Goal: Information Seeking & Learning: Find specific fact

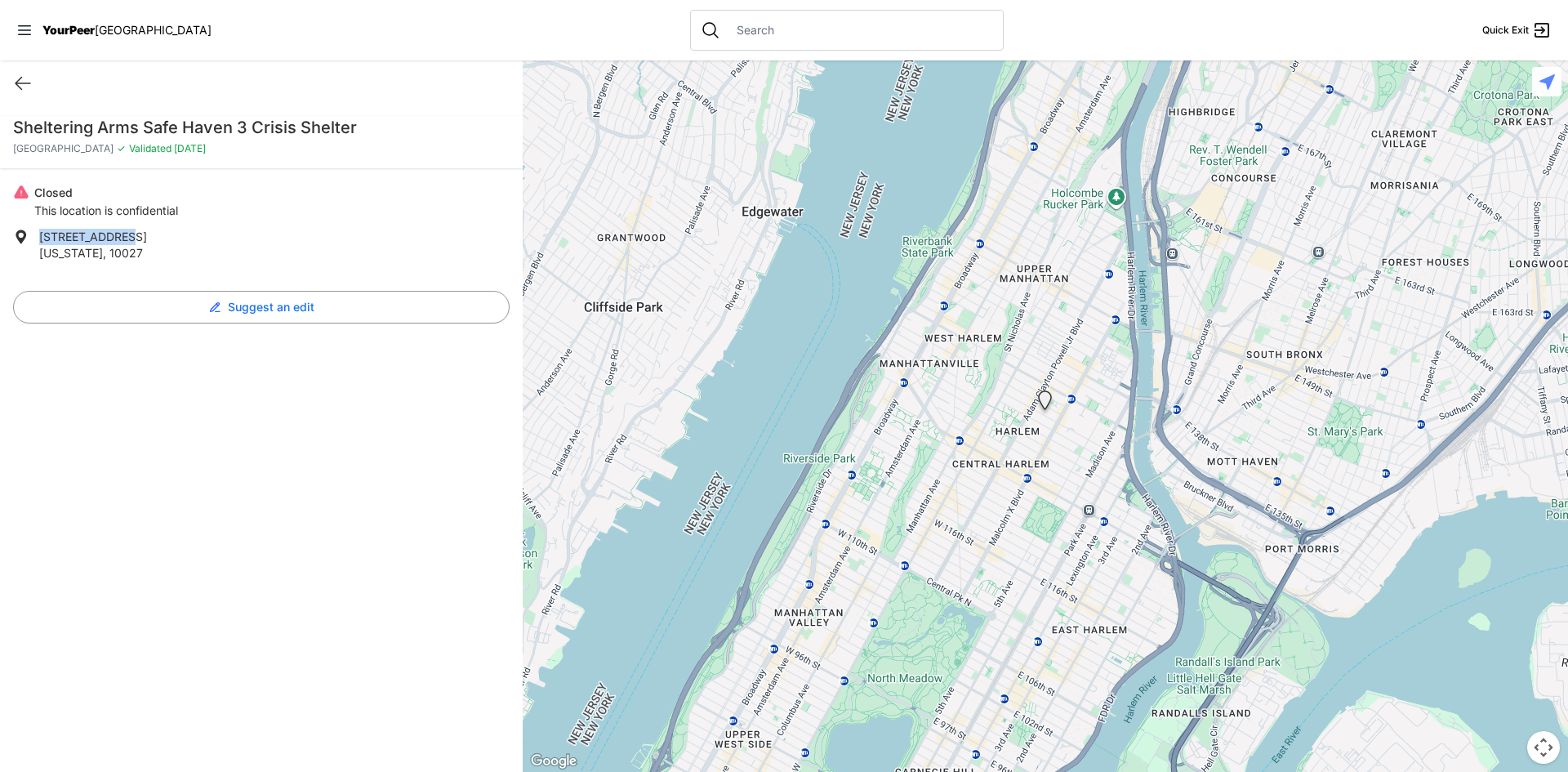
drag, startPoint x: 121, startPoint y: 240, endPoint x: 39, endPoint y: 242, distance: 82.0
click at [39, 242] on li "[STREET_ADDRESS][US_STATE]" at bounding box center [261, 245] width 497 height 33
copy span "[STREET_ADDRESS]"
click at [25, 83] on icon at bounding box center [23, 83] width 19 height 19
click at [30, 84] on icon at bounding box center [23, 83] width 19 height 19
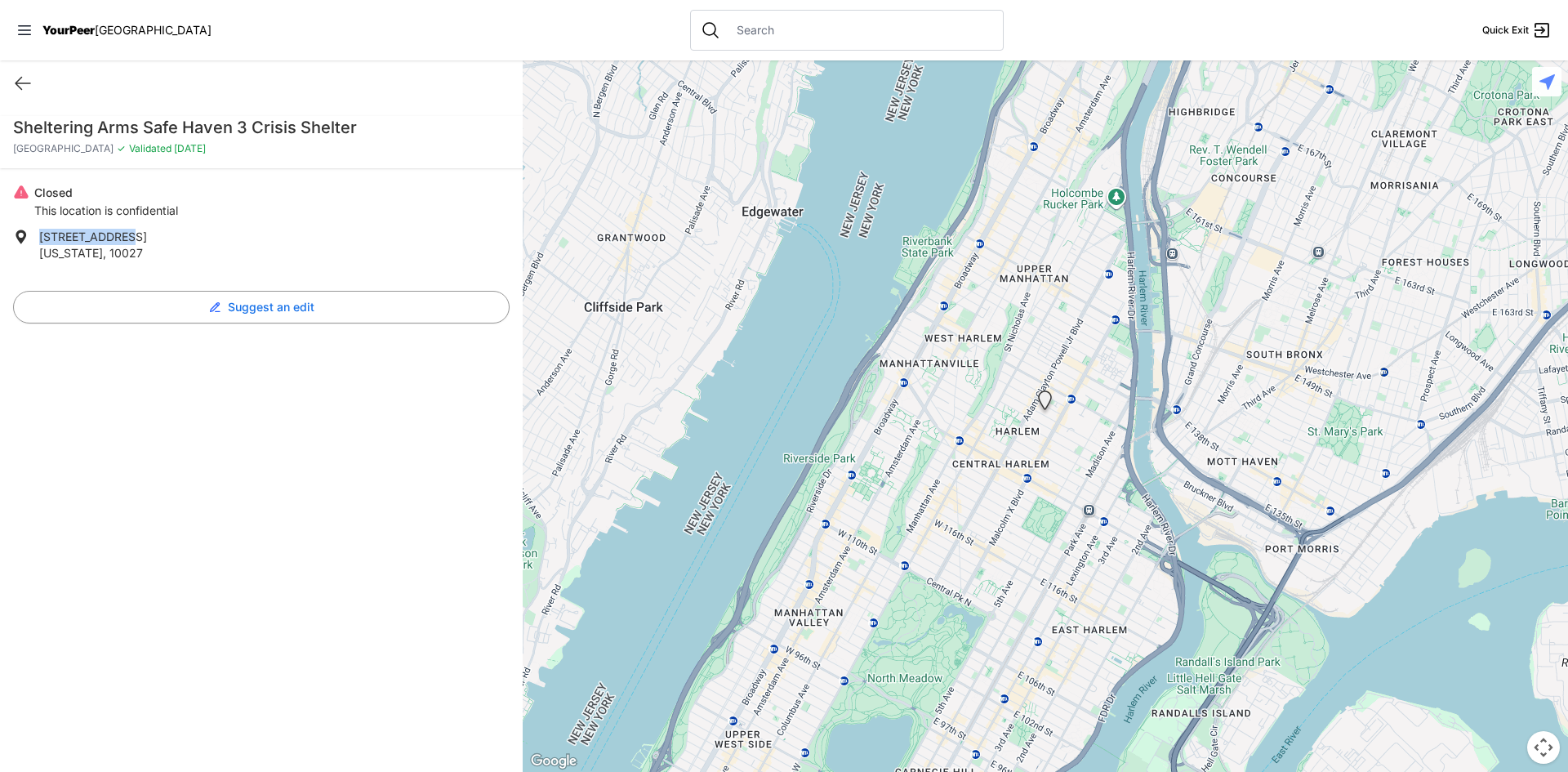
select select "recentlyUpdated"
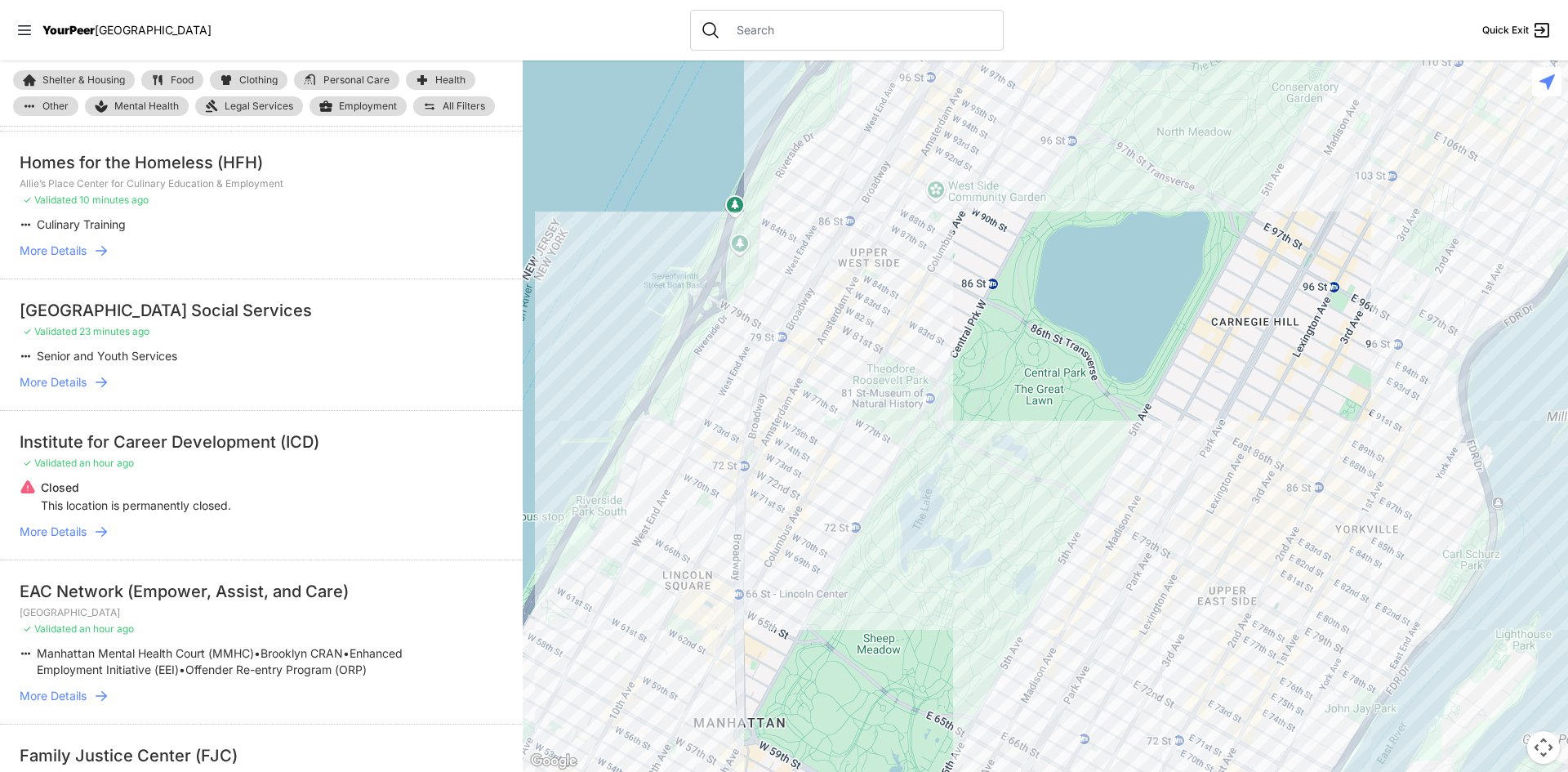
scroll to position [82, 0]
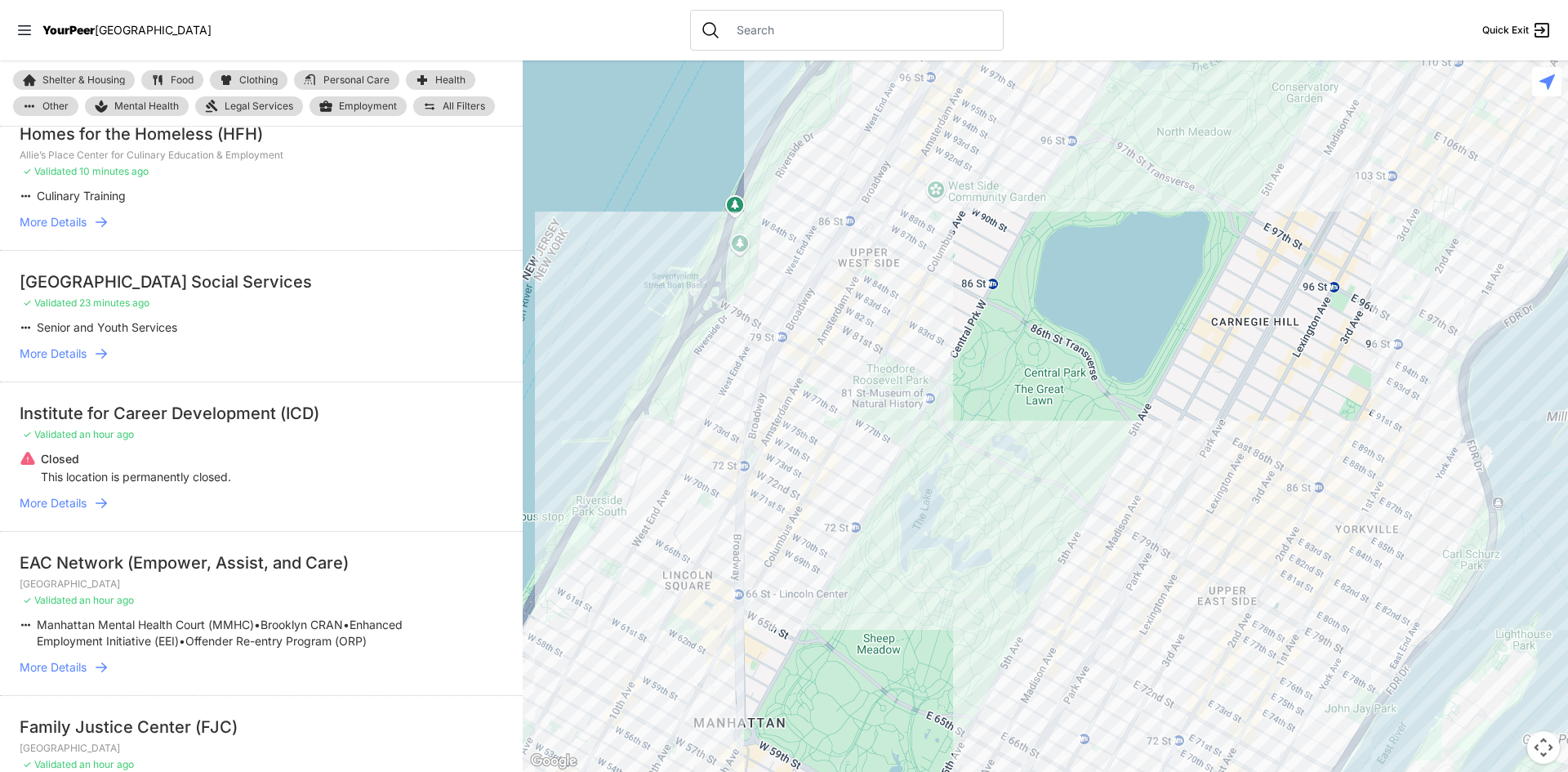
click at [105, 79] on span "Shelter & Housing" at bounding box center [83, 80] width 82 height 10
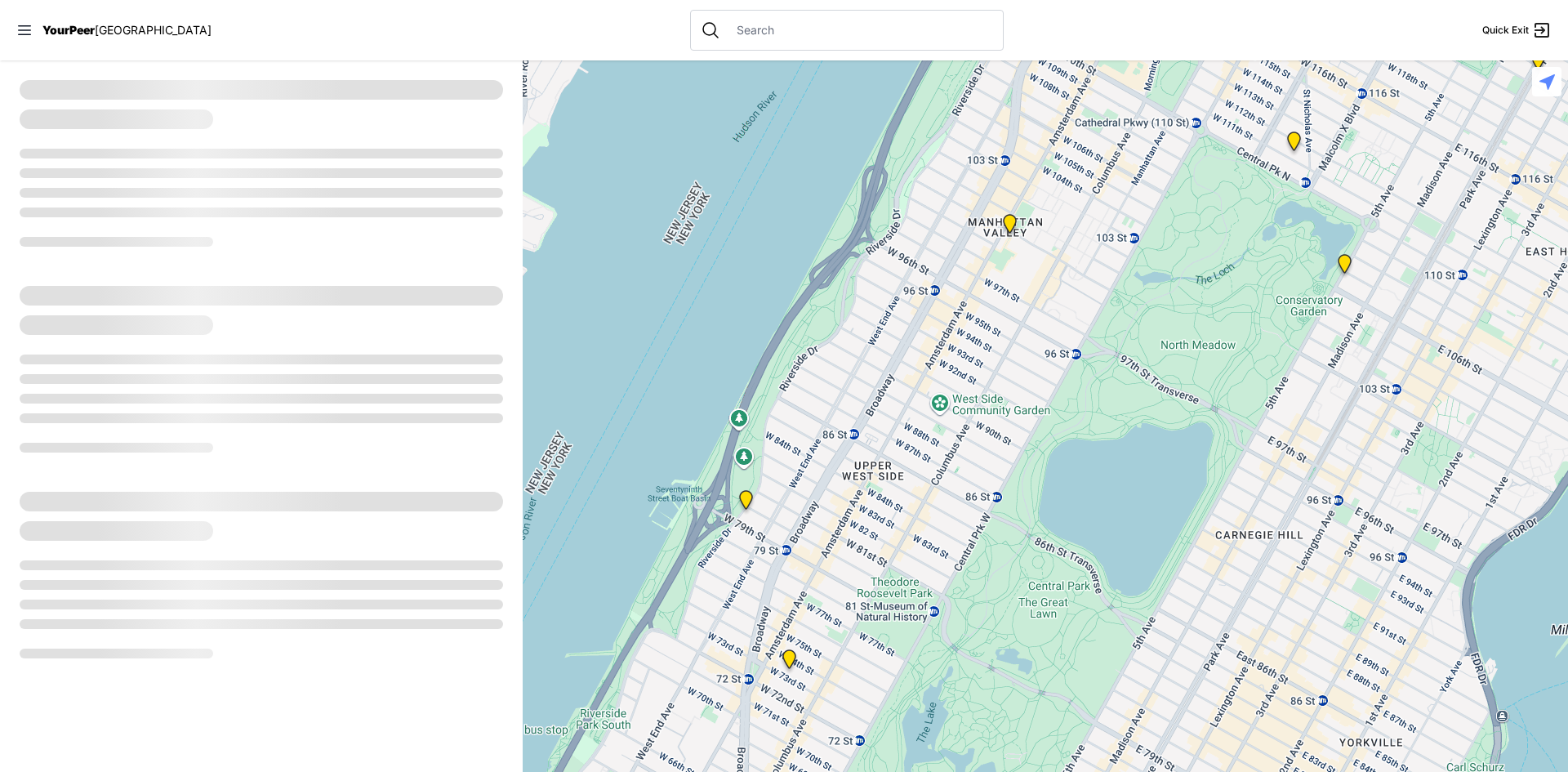
select select "recentlyUpdated"
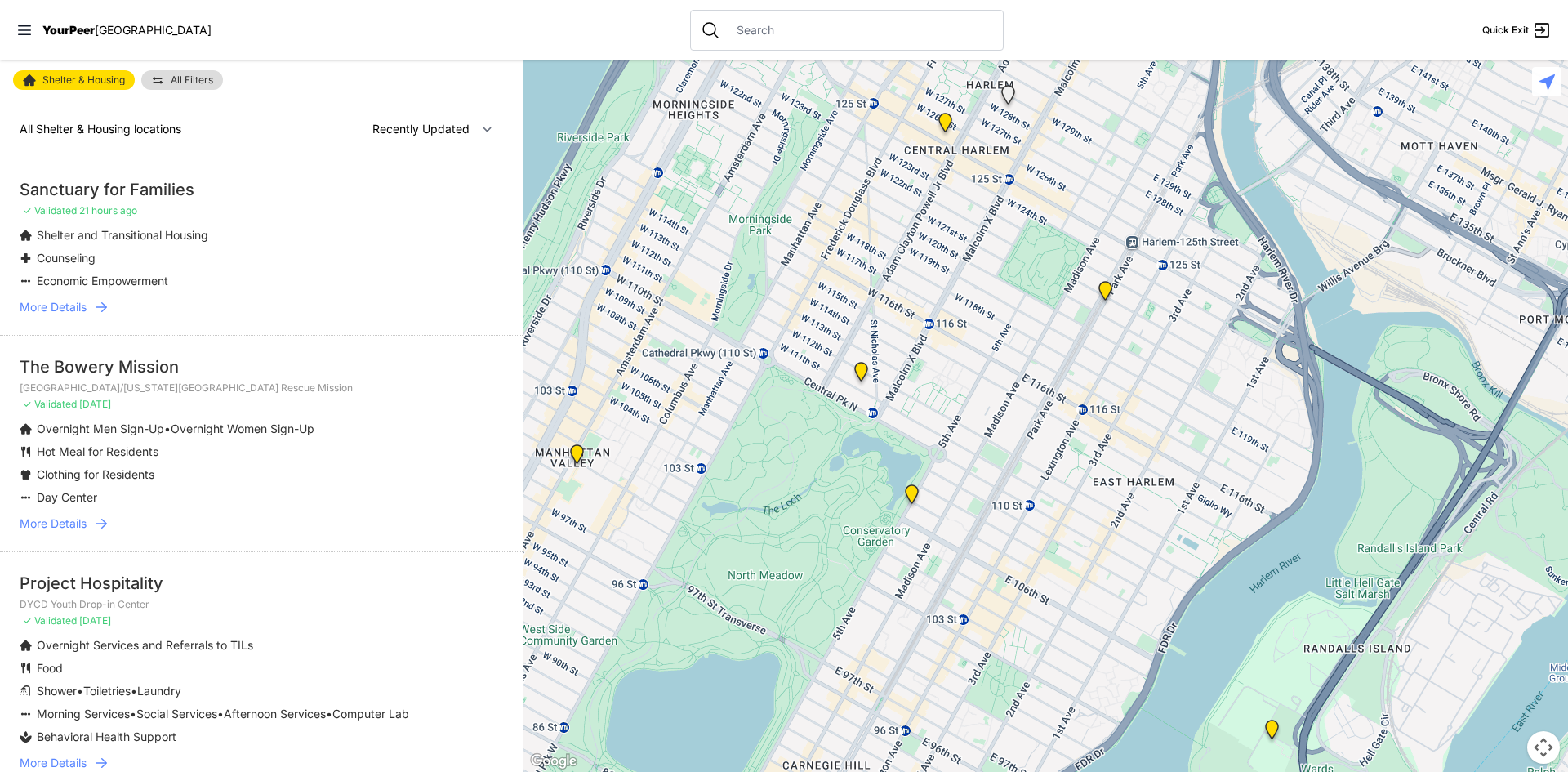
drag, startPoint x: 1067, startPoint y: 351, endPoint x: 700, endPoint y: 581, distance: 433.1
click at [700, 581] on div at bounding box center [1045, 416] width 1045 height 711
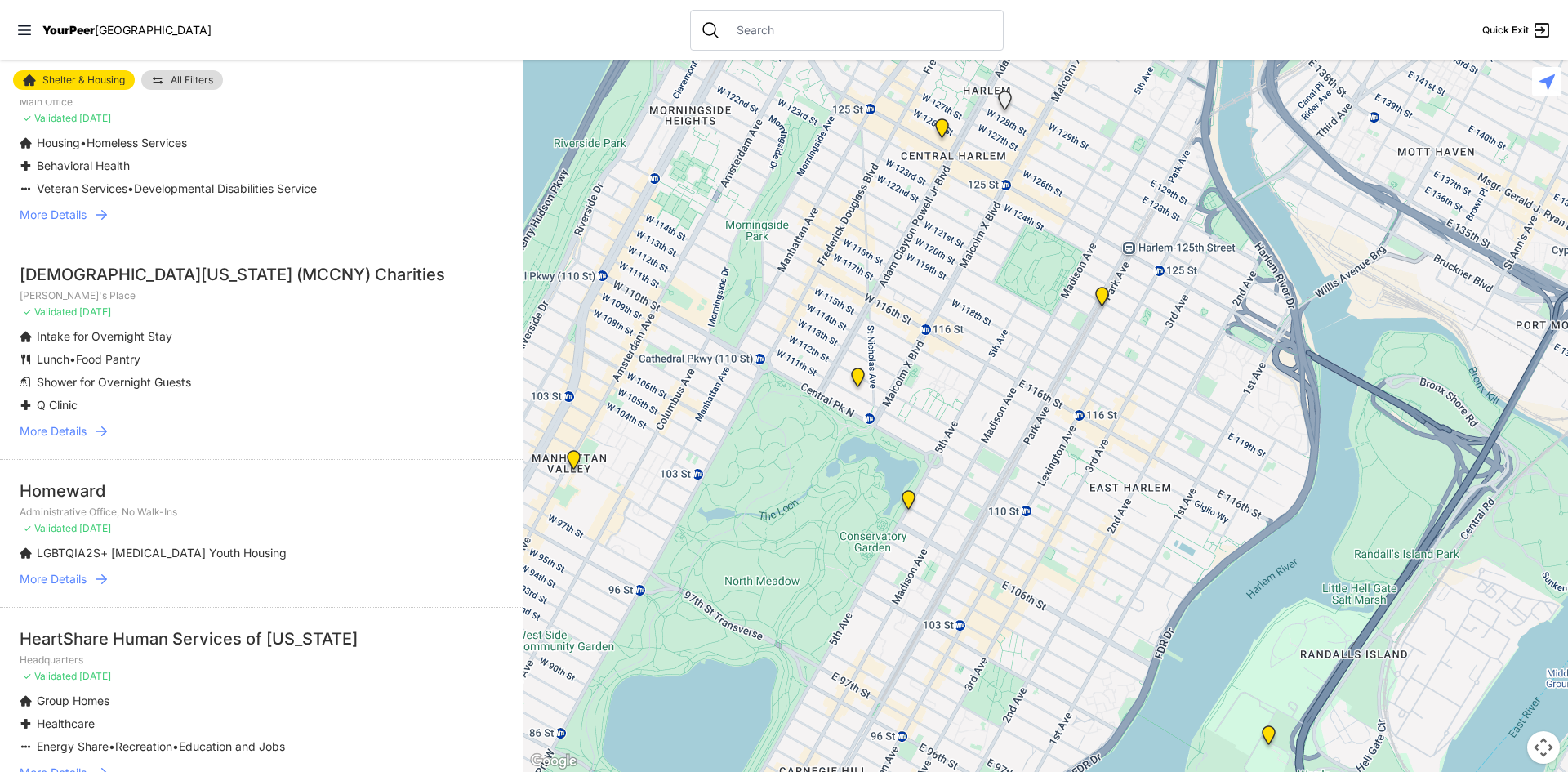
scroll to position [1471, 0]
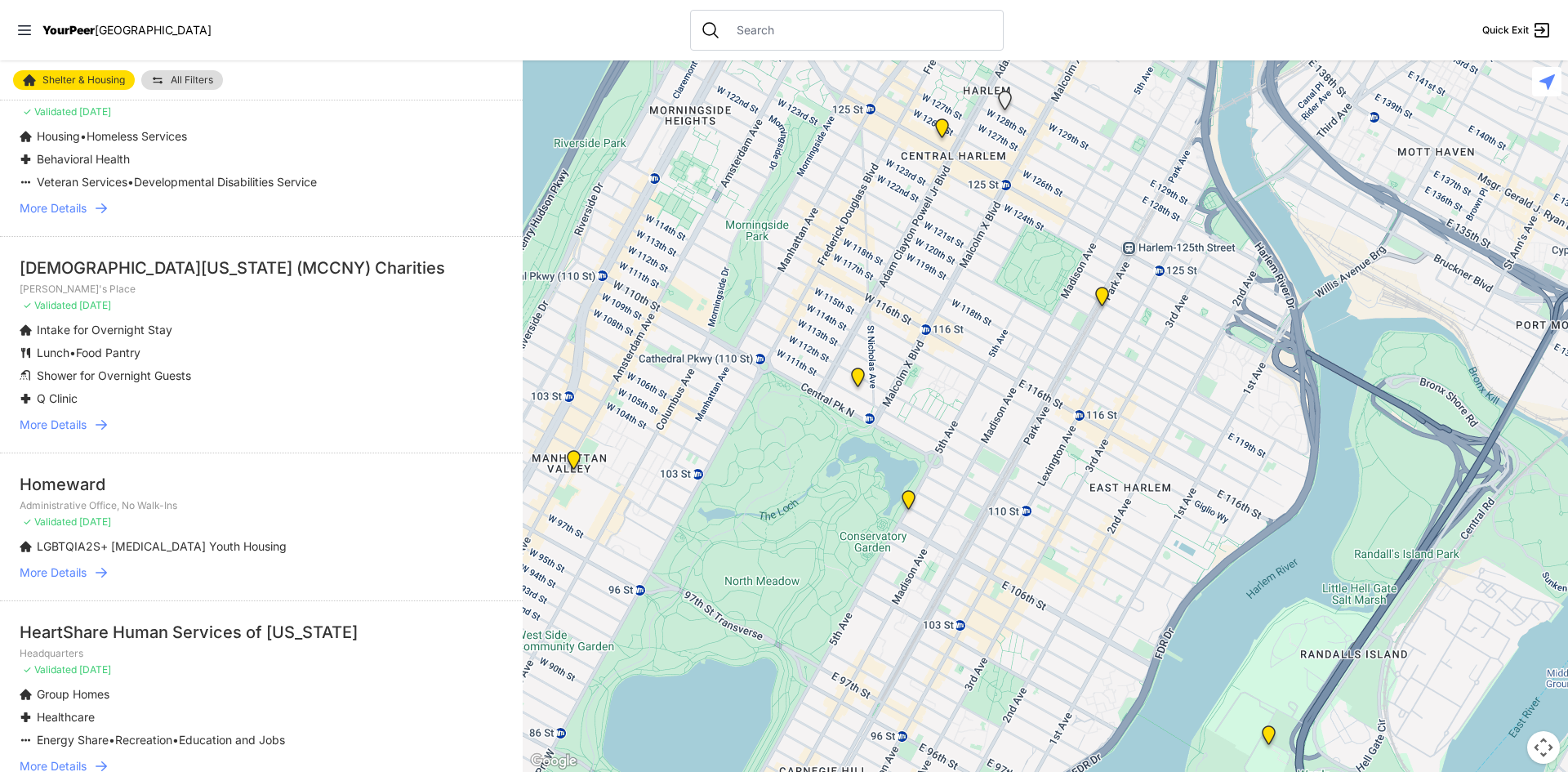
click at [769, 21] on div at bounding box center [846, 30] width 314 height 41
click at [767, 29] on input "text" at bounding box center [860, 30] width 266 height 16
drag, startPoint x: 766, startPoint y: 29, endPoint x: 753, endPoint y: 53, distance: 27.3
drag, startPoint x: 753, startPoint y: 53, endPoint x: 757, endPoint y: 33, distance: 20.4
paste input "[STREET_ADDRESS]"
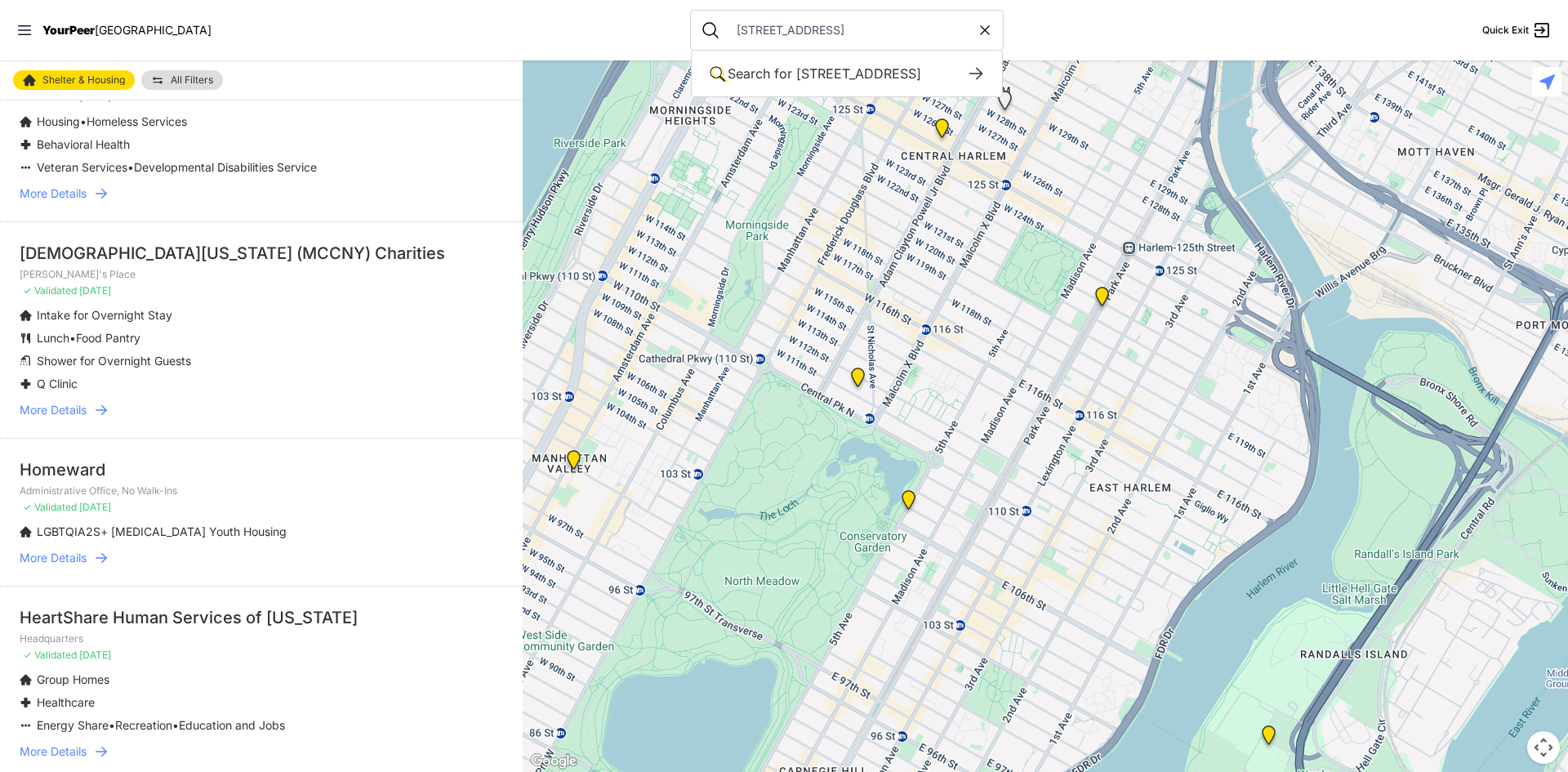
scroll to position [1455, 0]
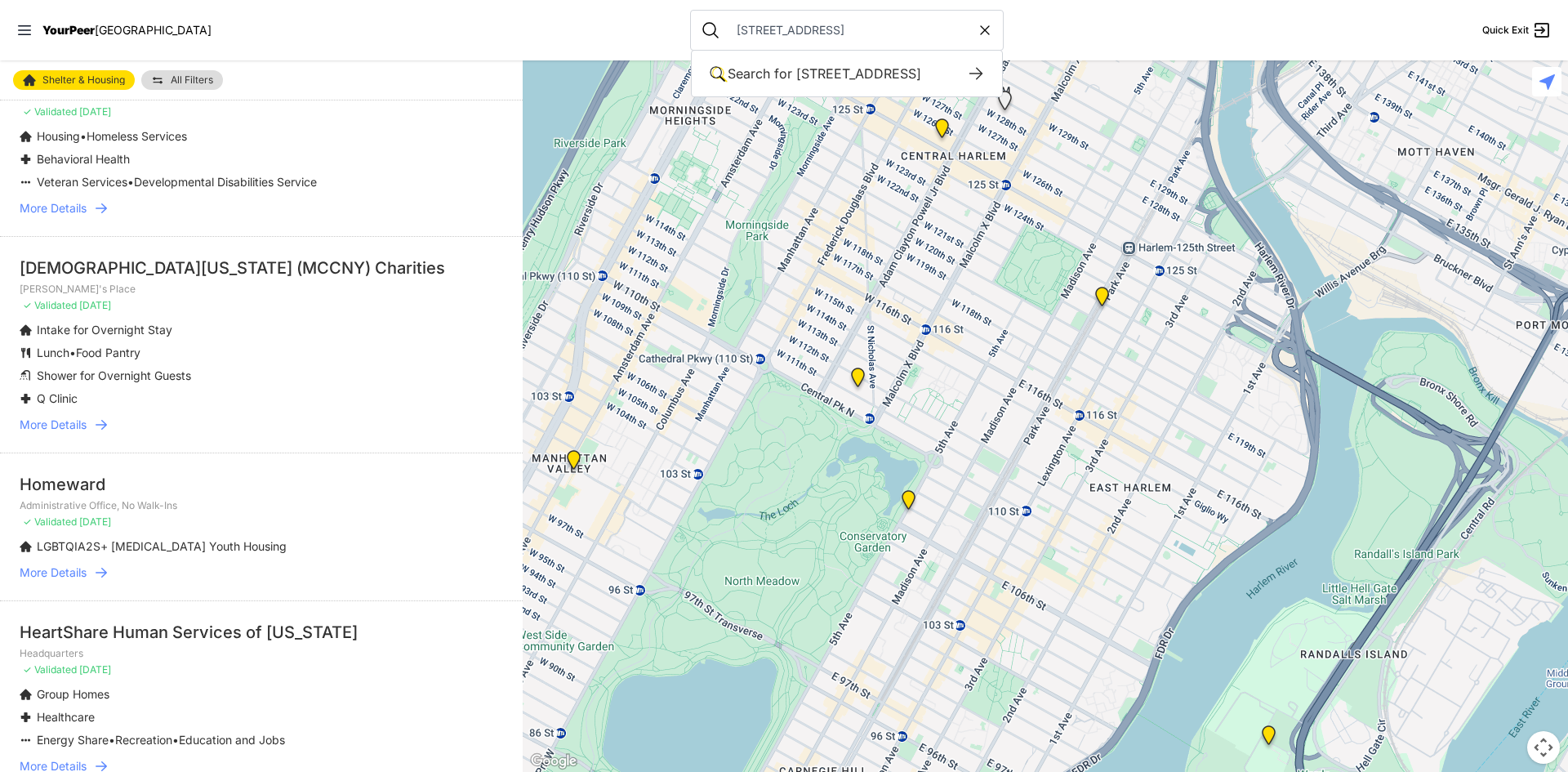
drag, startPoint x: 797, startPoint y: 31, endPoint x: 643, endPoint y: 36, distance: 154.1
click at [643, 36] on nav "YourPeer [GEOGRAPHIC_DATA] [STREET_ADDRESS] Search for [STREET_ADDRESS] Search …" at bounding box center [784, 30] width 1568 height 61
type input "[STREET_ADDRESS]"
click at [796, 67] on span "[STREET_ADDRESS]" at bounding box center [859, 73] width 125 height 16
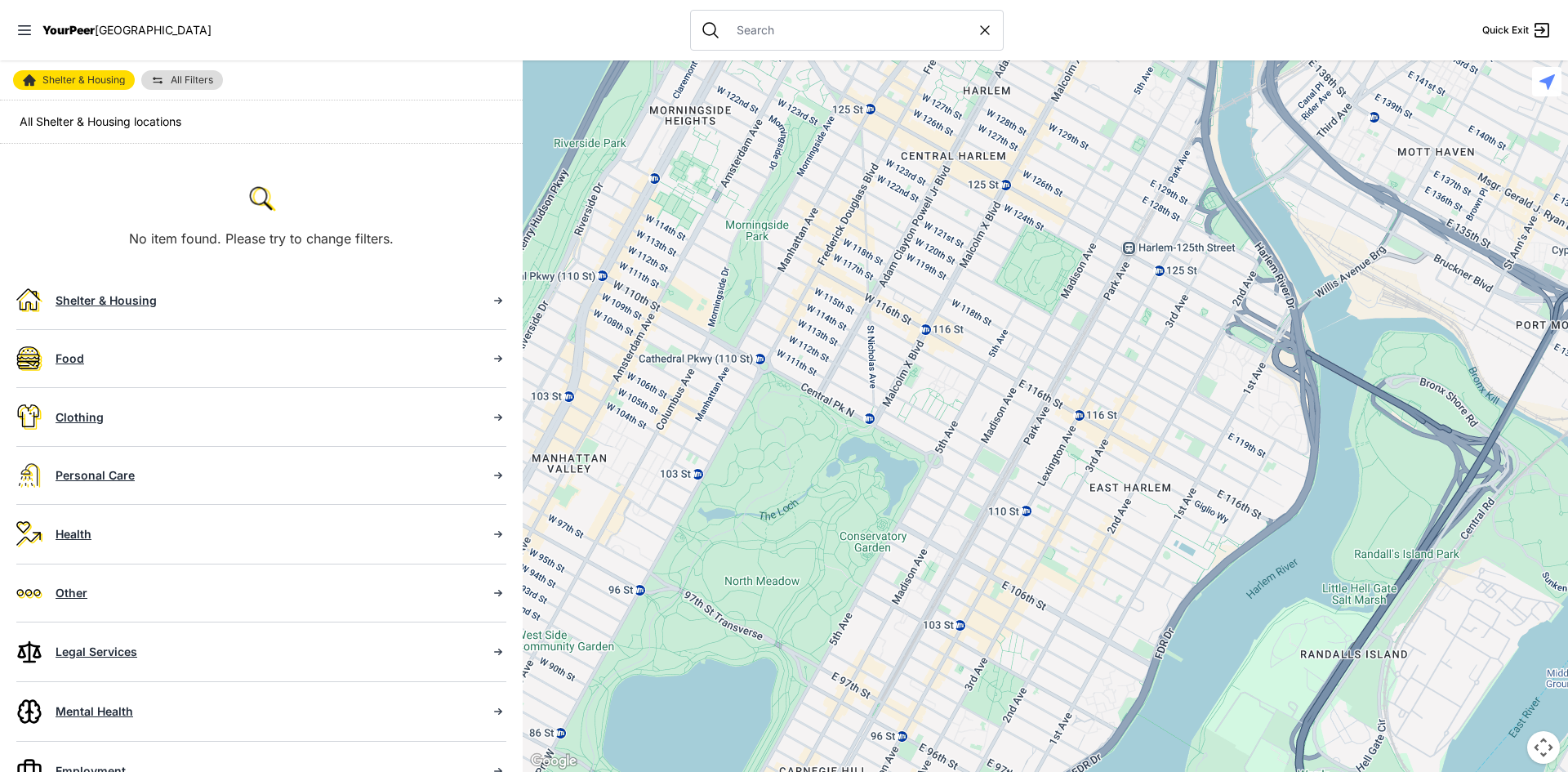
select select "recentlyUpdated"
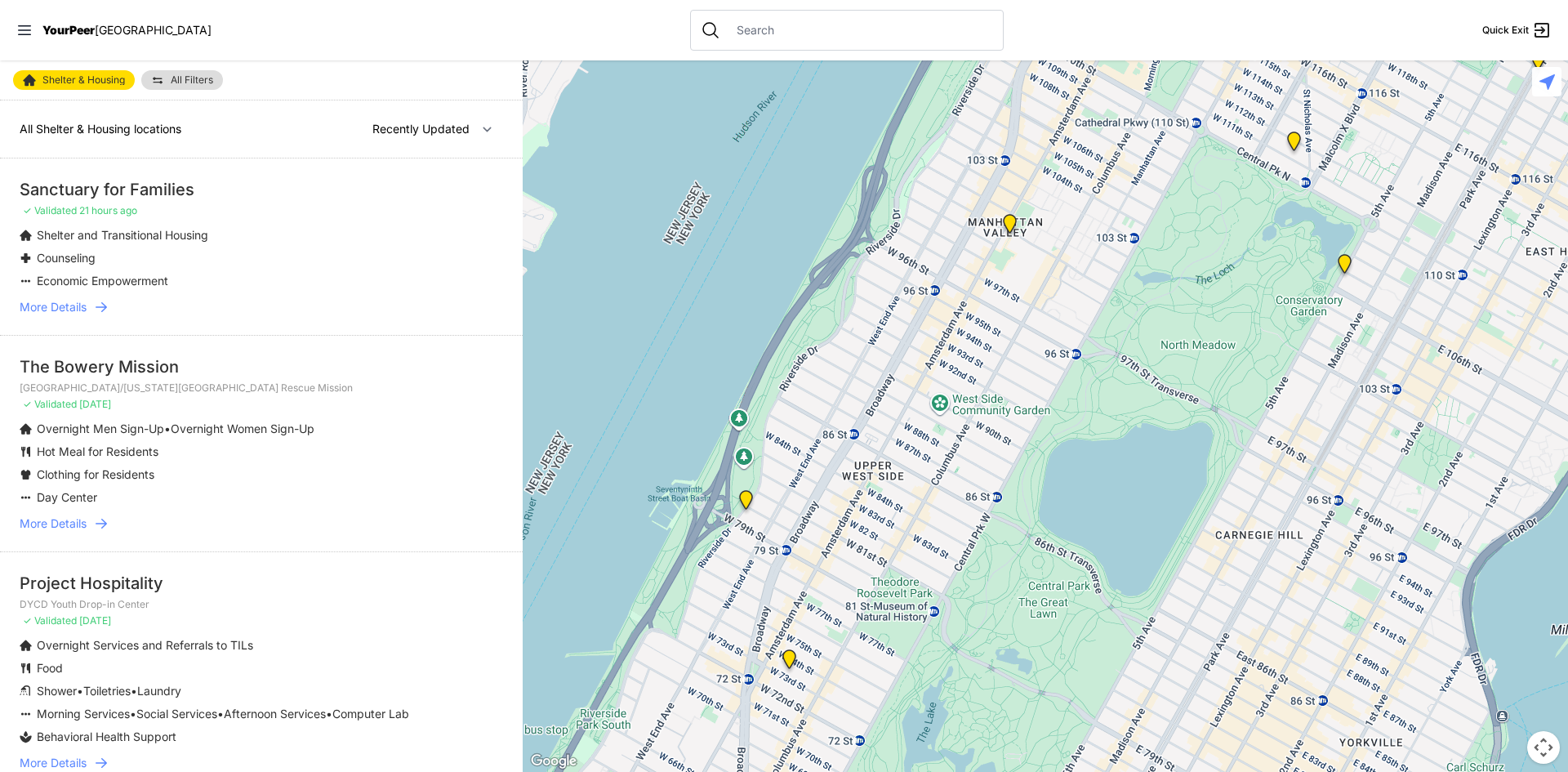
select select "recentlyUpdated"
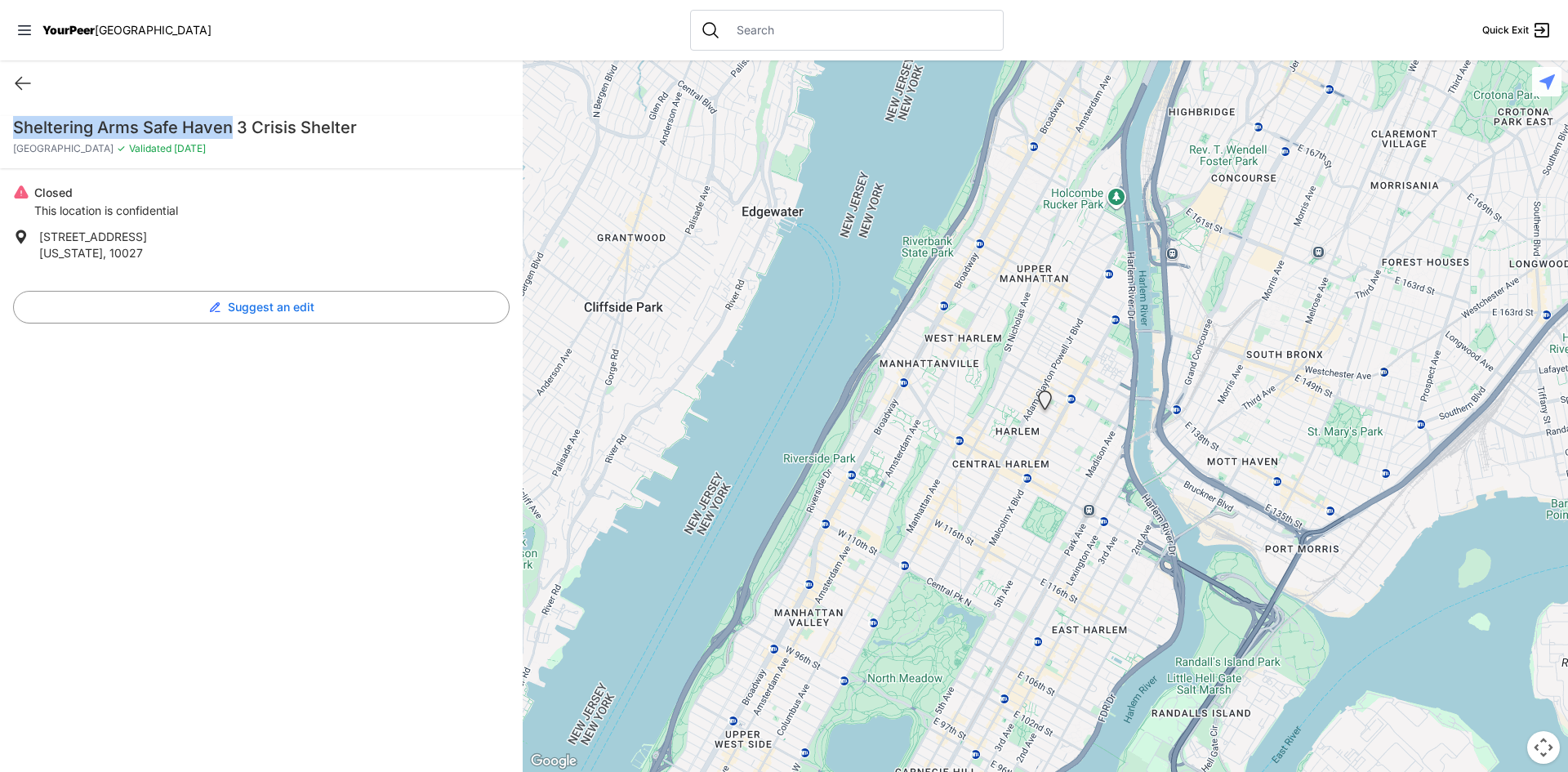
drag, startPoint x: 234, startPoint y: 129, endPoint x: 8, endPoint y: 124, distance: 226.1
click at [8, 124] on div "Sheltering Arms Safe Haven 3 Crisis Shelter Harlem ✓ Validated [DATE]" at bounding box center [261, 142] width 523 height 52
copy h1 "Sheltering Arms Safe Haven"
click at [727, 30] on input "text" at bounding box center [860, 30] width 266 height 16
paste input "Sheltering Arms Safe Haven"
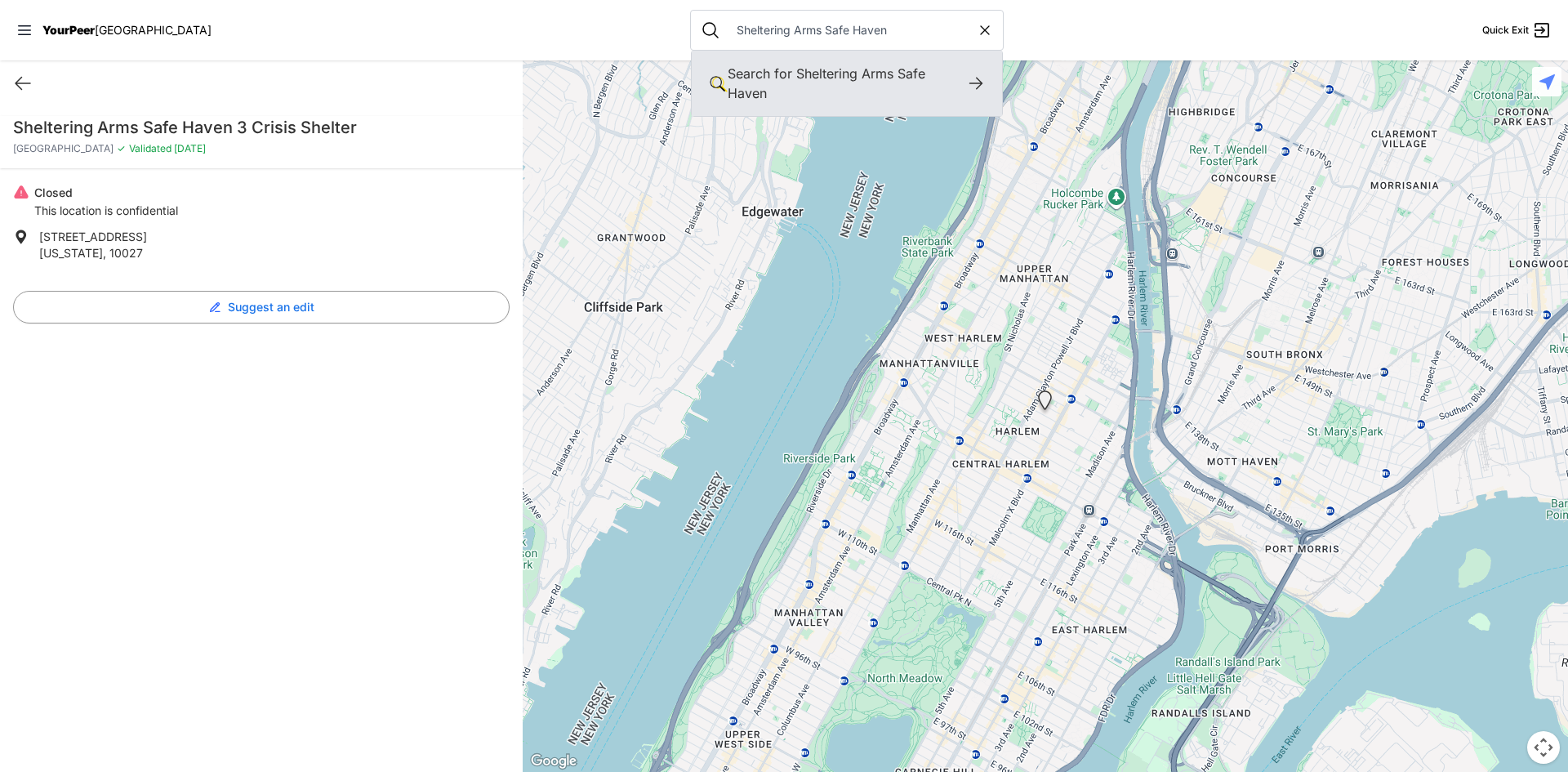
type input "Sheltering Arms Safe Haven"
click at [871, 71] on span "Sheltering Arms Safe Haven" at bounding box center [826, 83] width 198 height 36
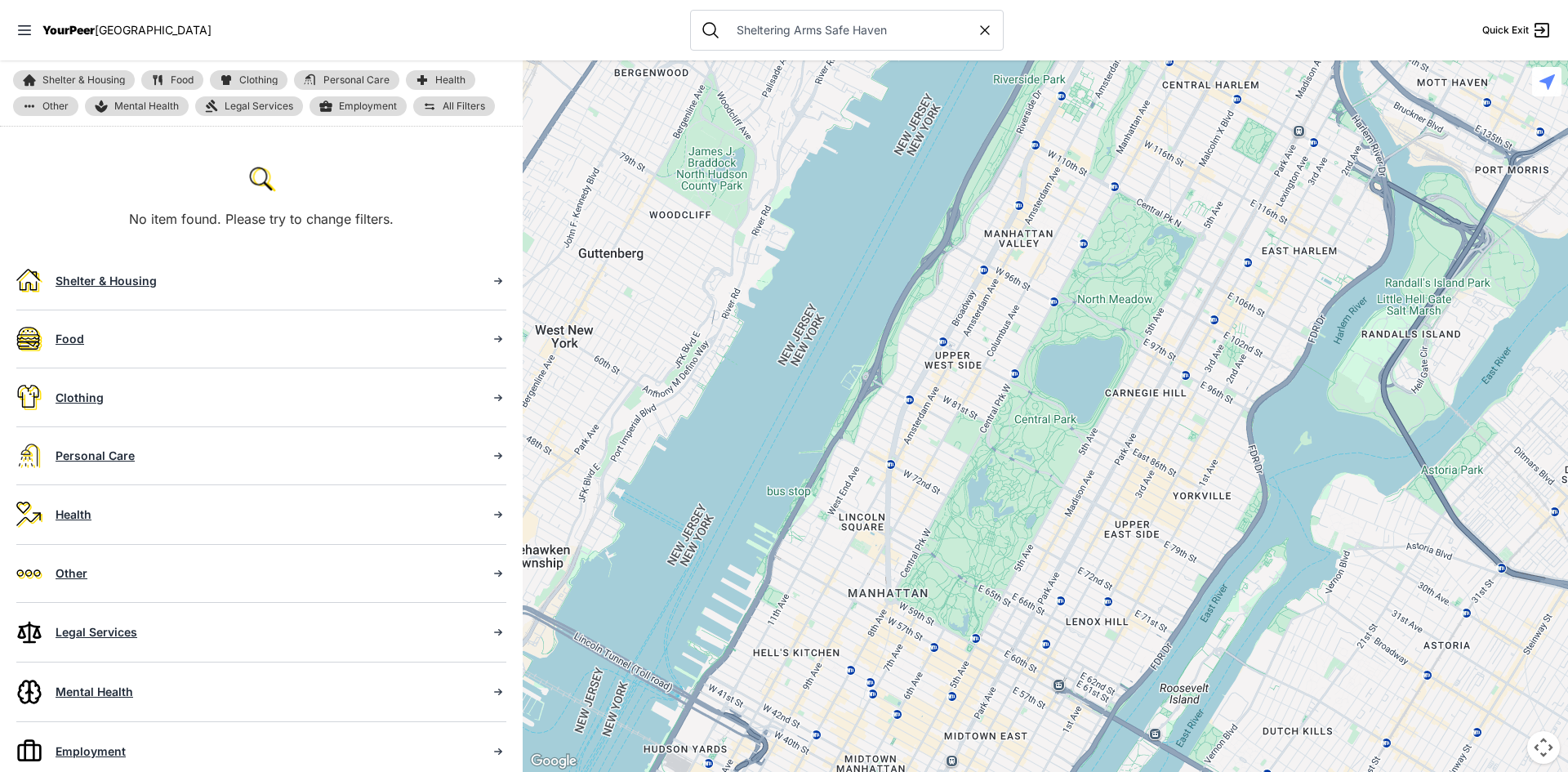
scroll to position [71, 0]
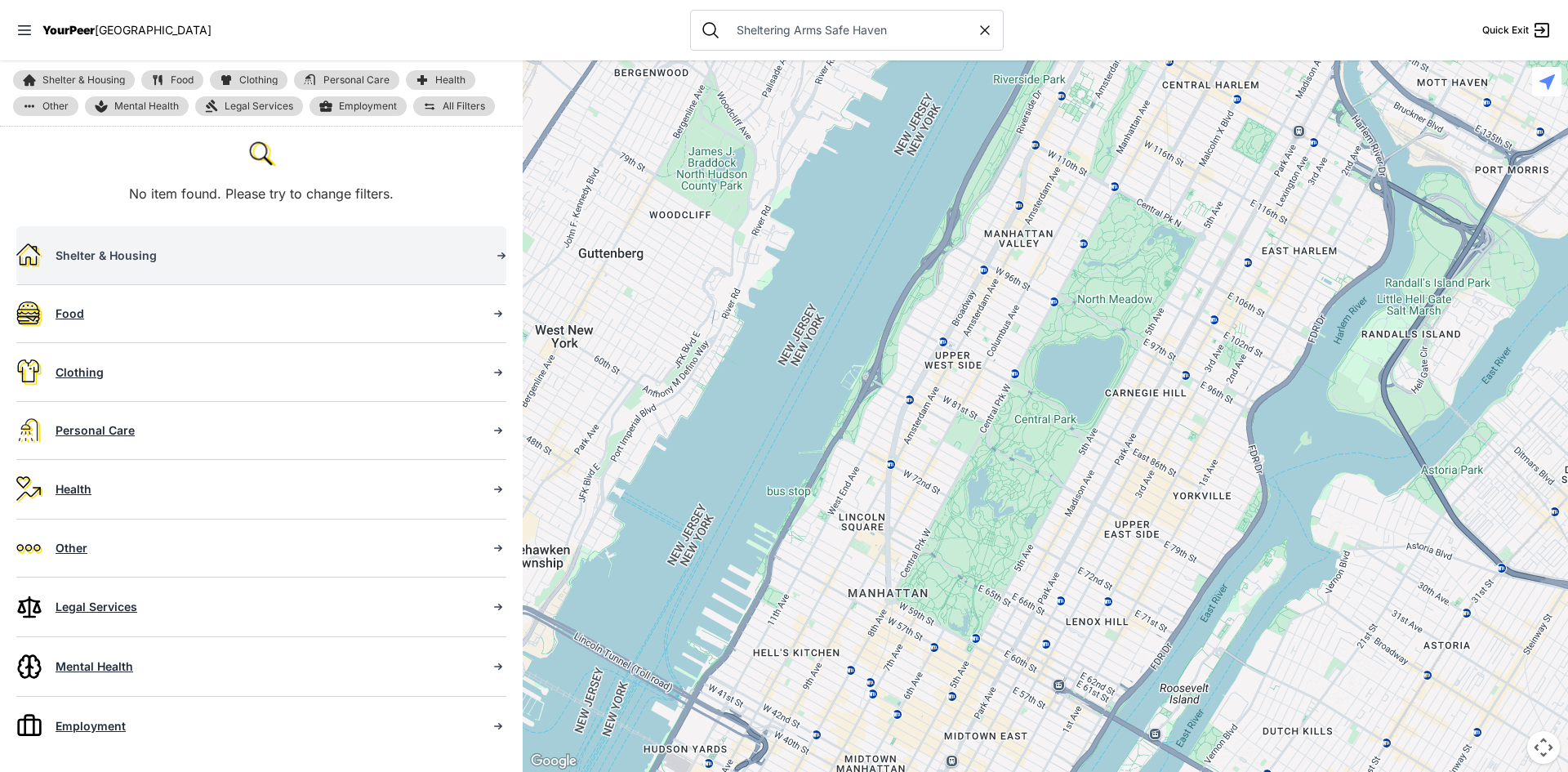
click at [199, 250] on div "Shelter & Housing" at bounding box center [266, 255] width 422 height 16
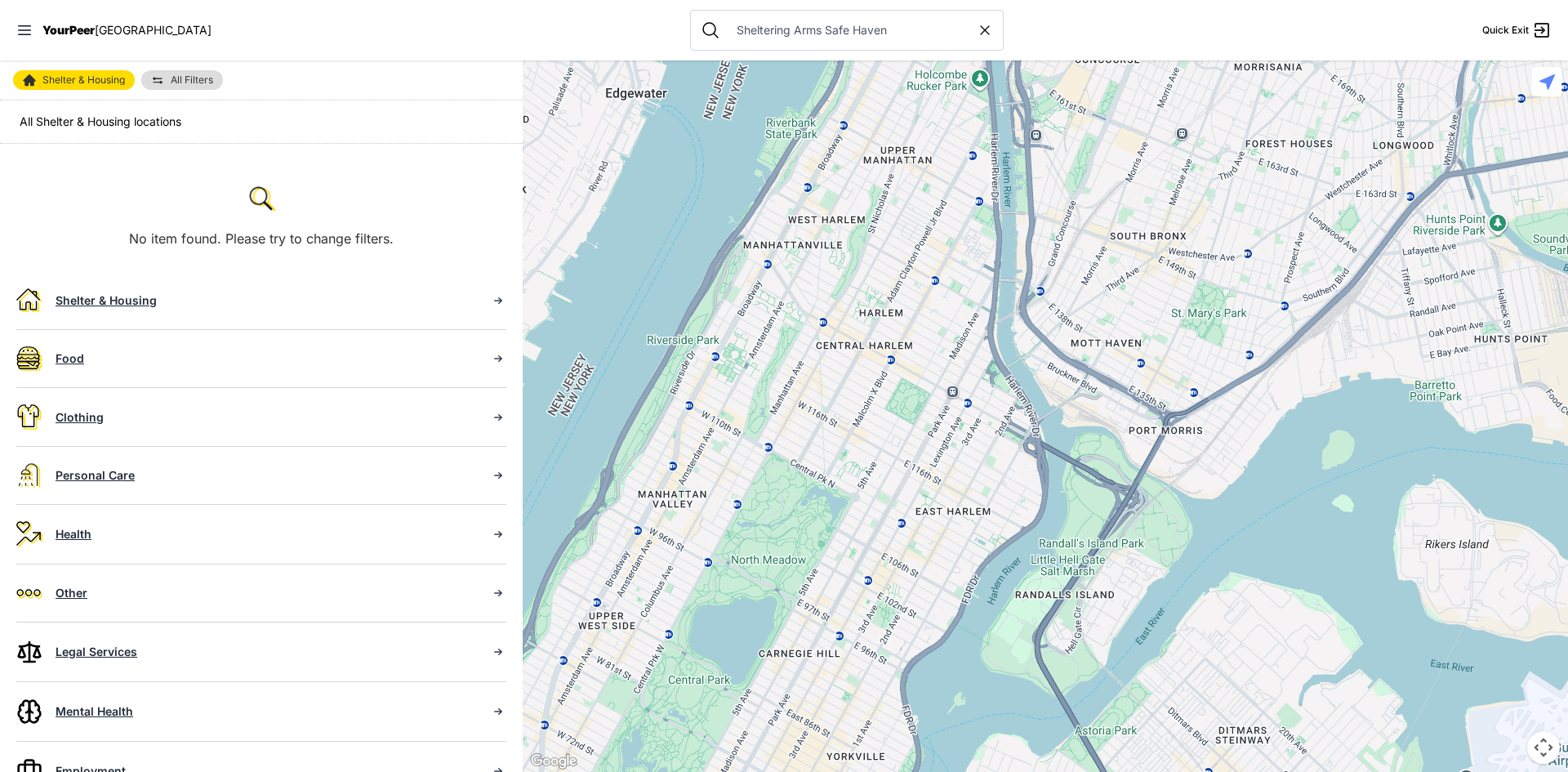
drag, startPoint x: 1122, startPoint y: 359, endPoint x: 776, endPoint y: 618, distance: 432.2
click at [777, 618] on div at bounding box center [1045, 416] width 1045 height 711
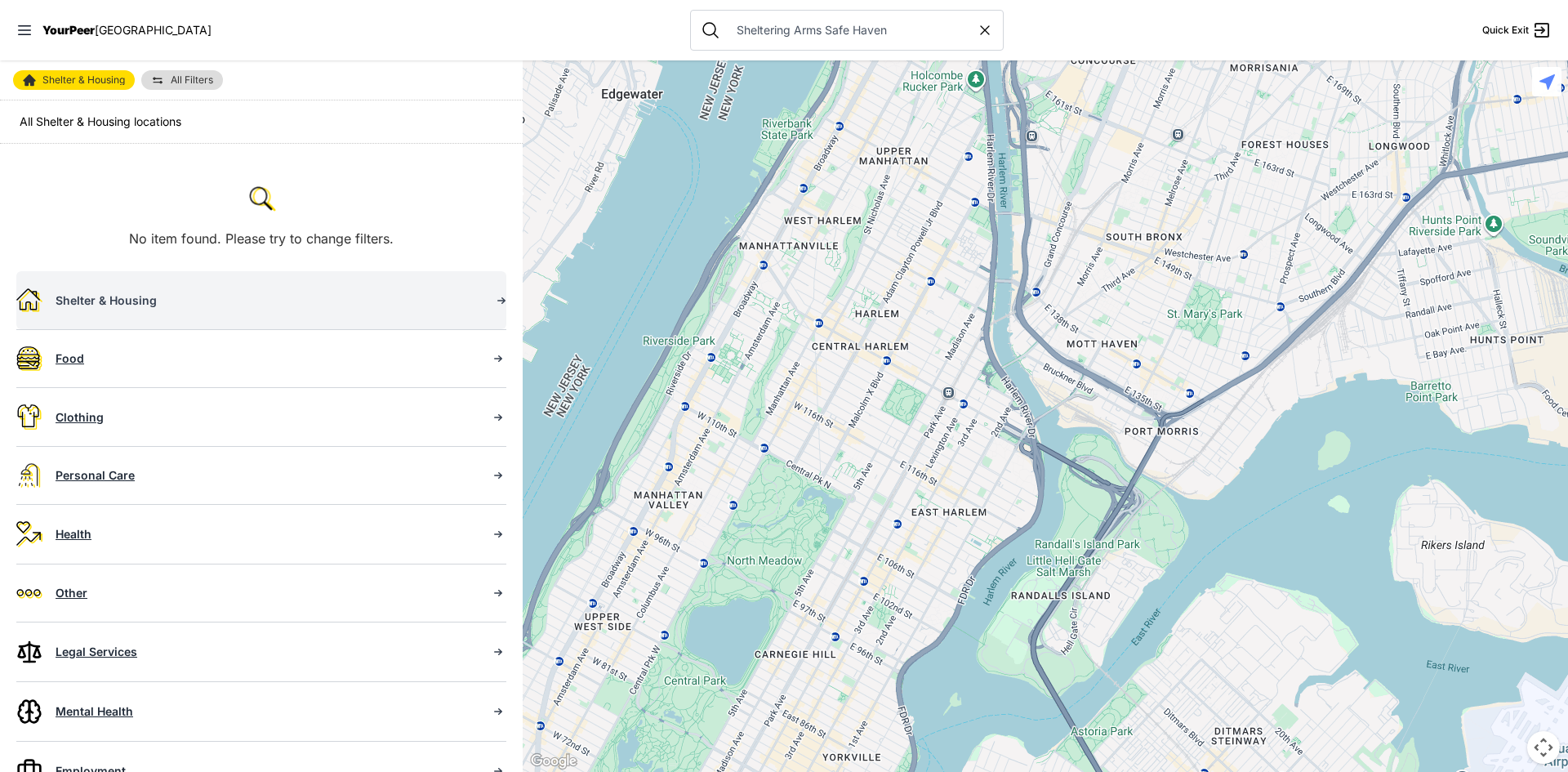
click at [297, 286] on link "Shelter & Housing" at bounding box center [261, 300] width 490 height 58
click at [298, 284] on link "Shelter & Housing" at bounding box center [261, 300] width 490 height 58
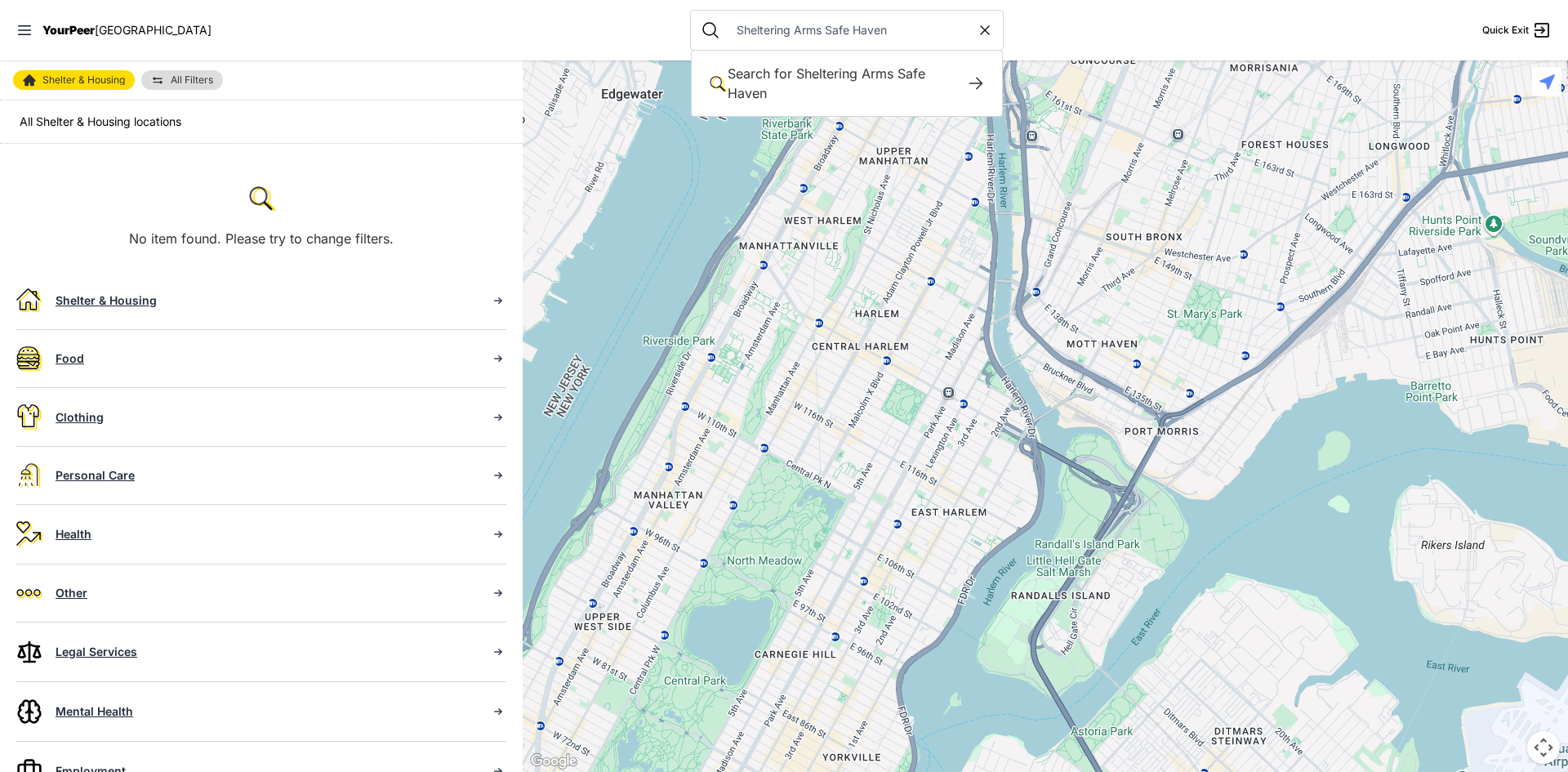
drag, startPoint x: 869, startPoint y: 28, endPoint x: 784, endPoint y: 34, distance: 85.2
click at [784, 34] on input "Sheltering Arms Safe Haven" at bounding box center [851, 30] width 250 height 16
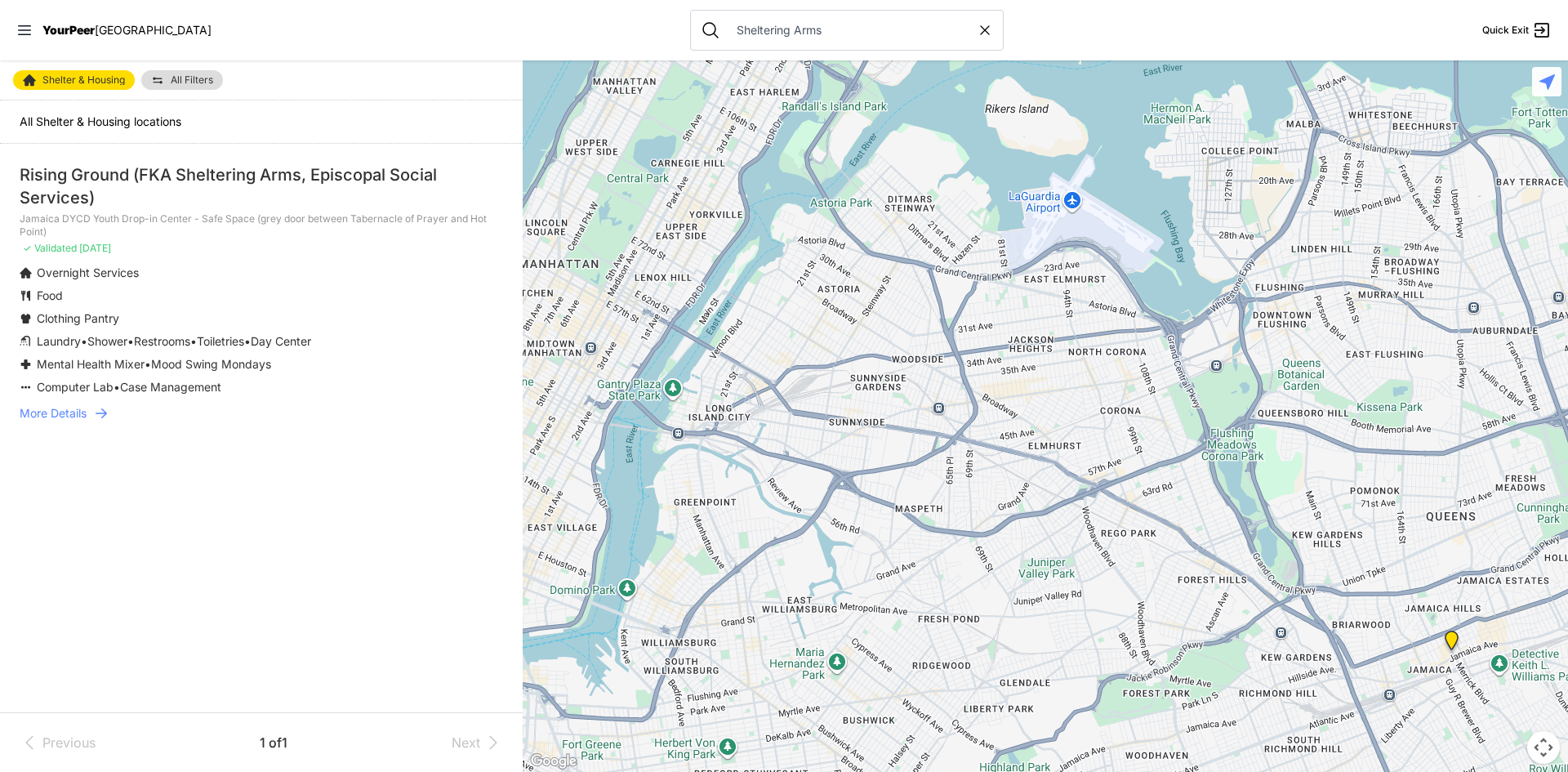
type input "Sheltering Arms Safe Haven"
